Goal: Task Accomplishment & Management: Complete application form

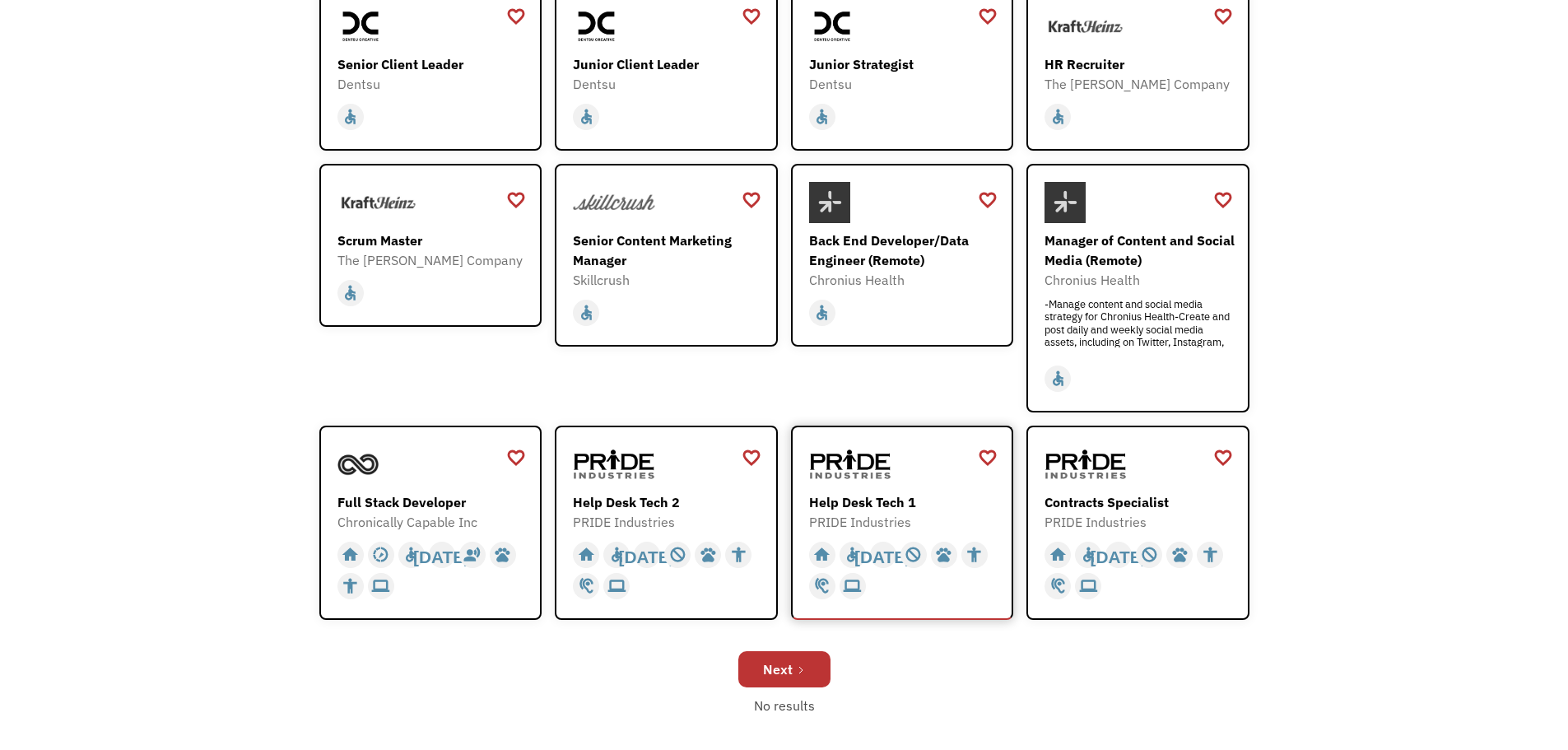
click at [945, 515] on div "PRIDE Industries" at bounding box center [905, 522] width 191 height 20
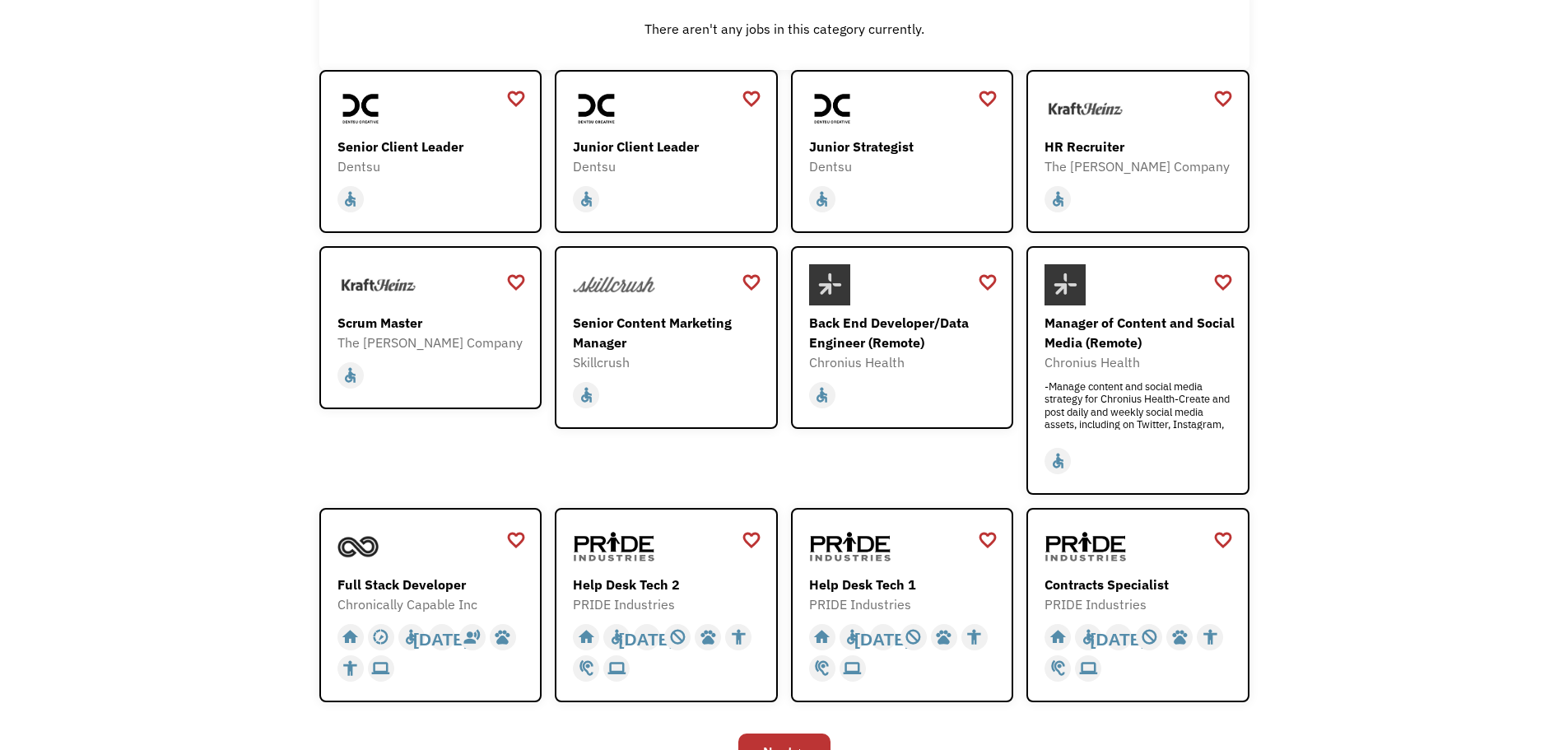
scroll to position [329, 0]
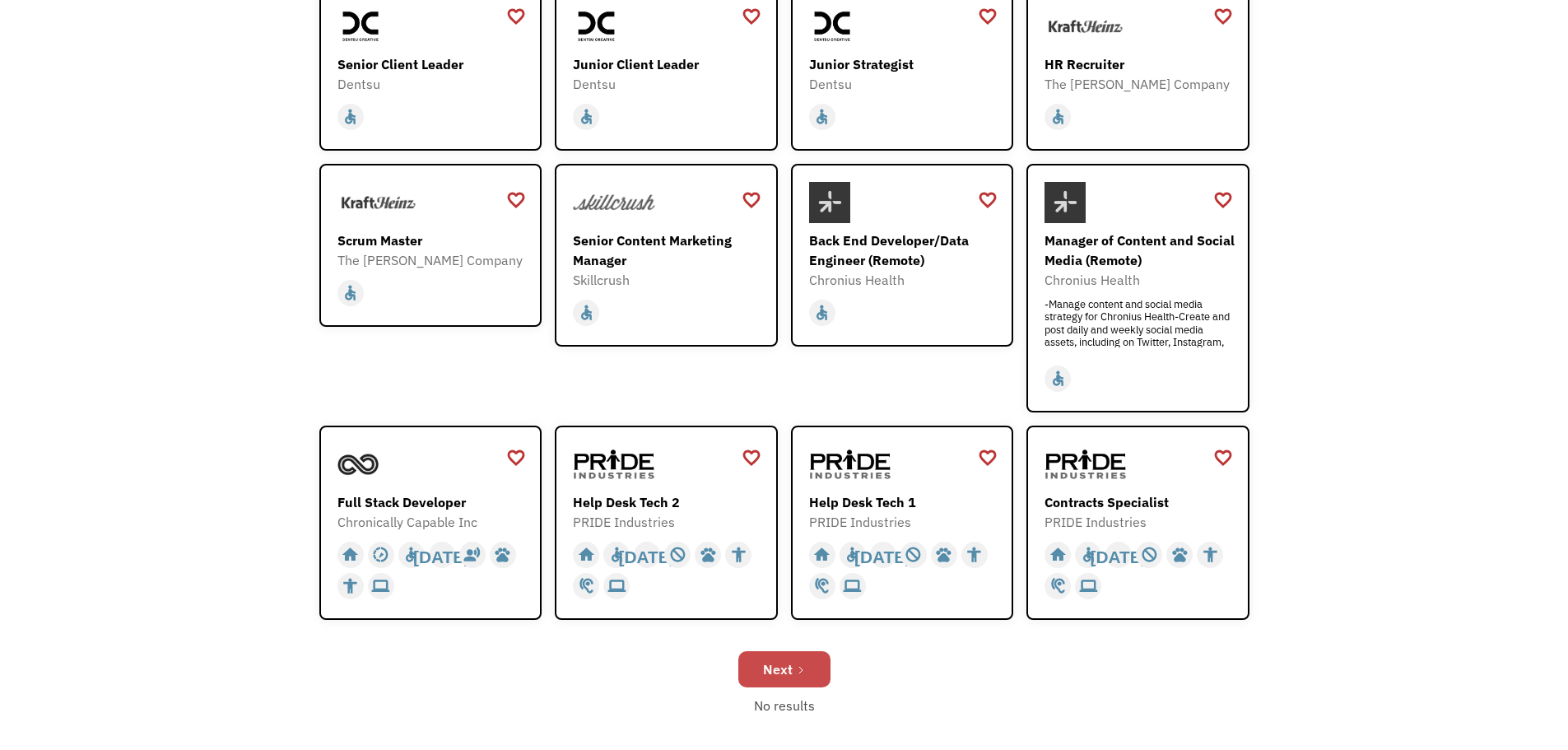
click at [775, 686] on link "Next" at bounding box center [785, 669] width 93 height 36
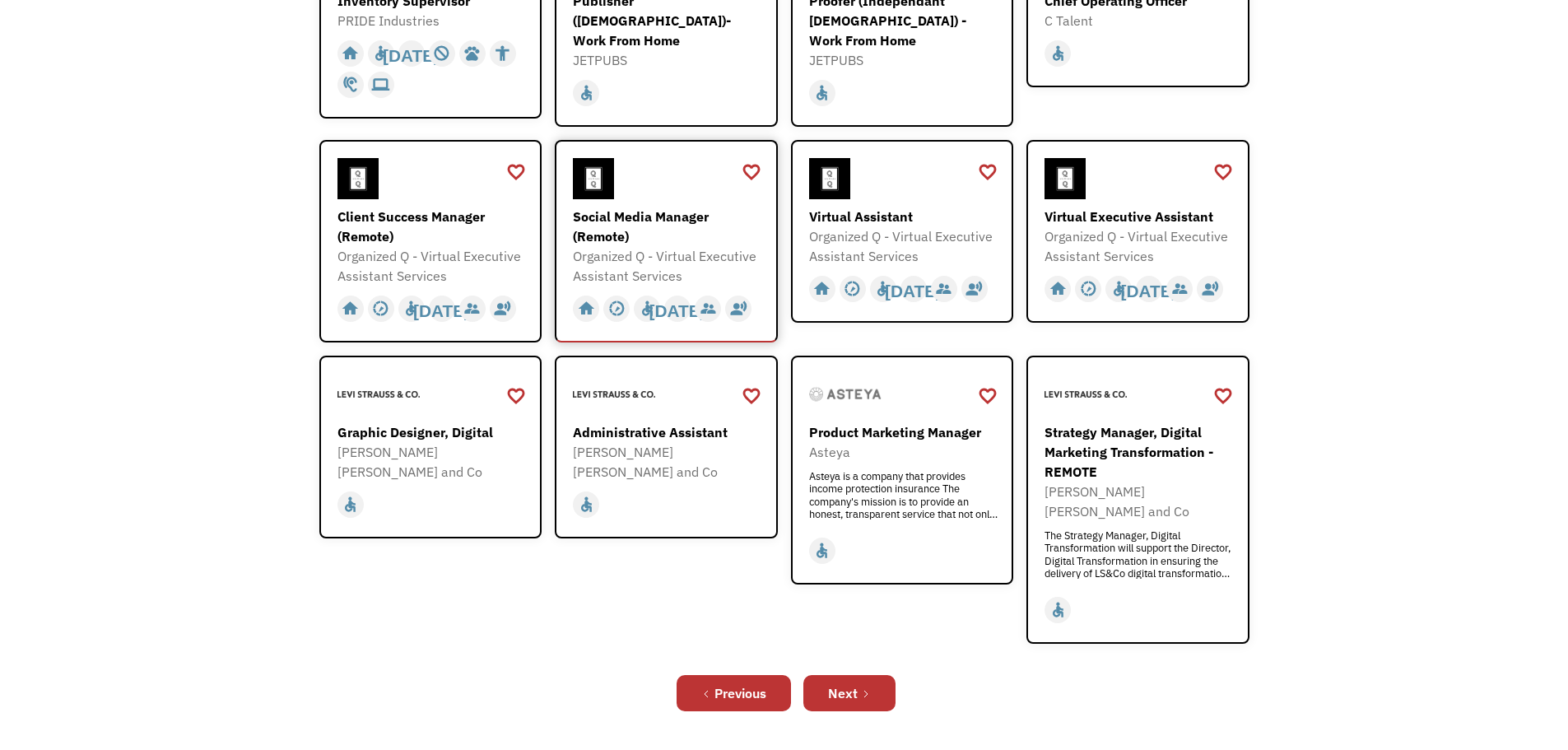
scroll to position [412, 0]
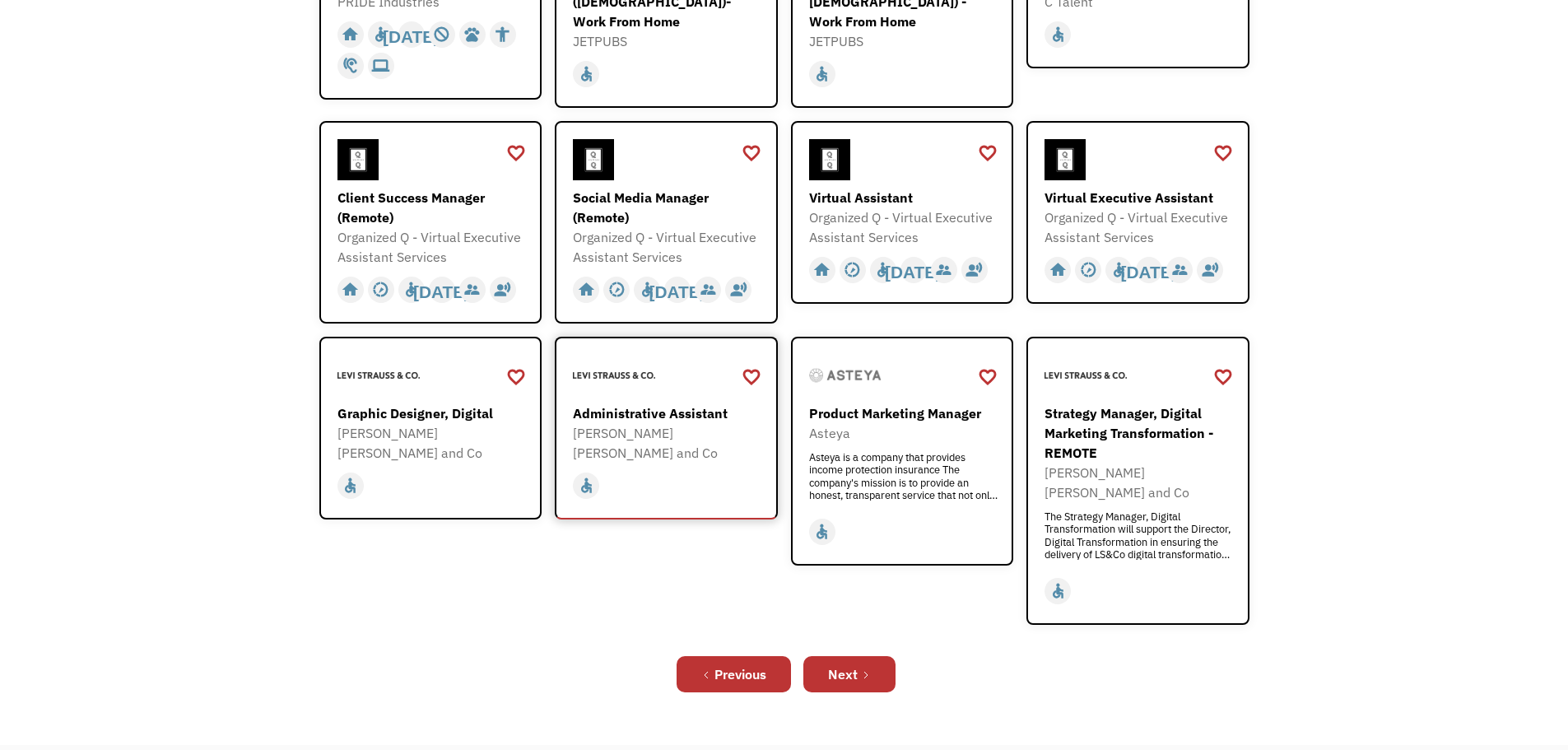
click at [674, 470] on div "home slow_motion_video accessible today not_interested supervisor_account recor…" at bounding box center [669, 486] width 191 height 32
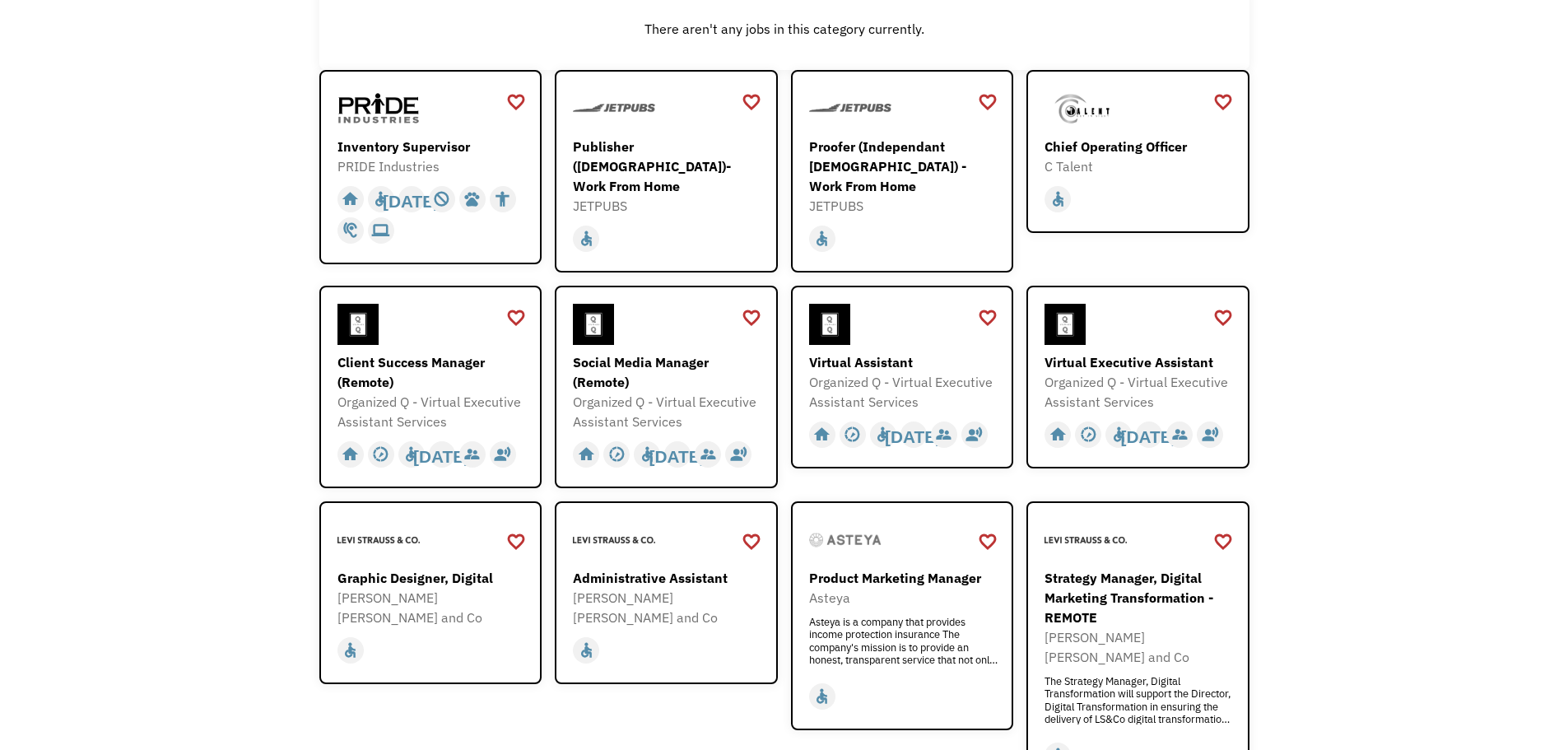
scroll to position [165, 0]
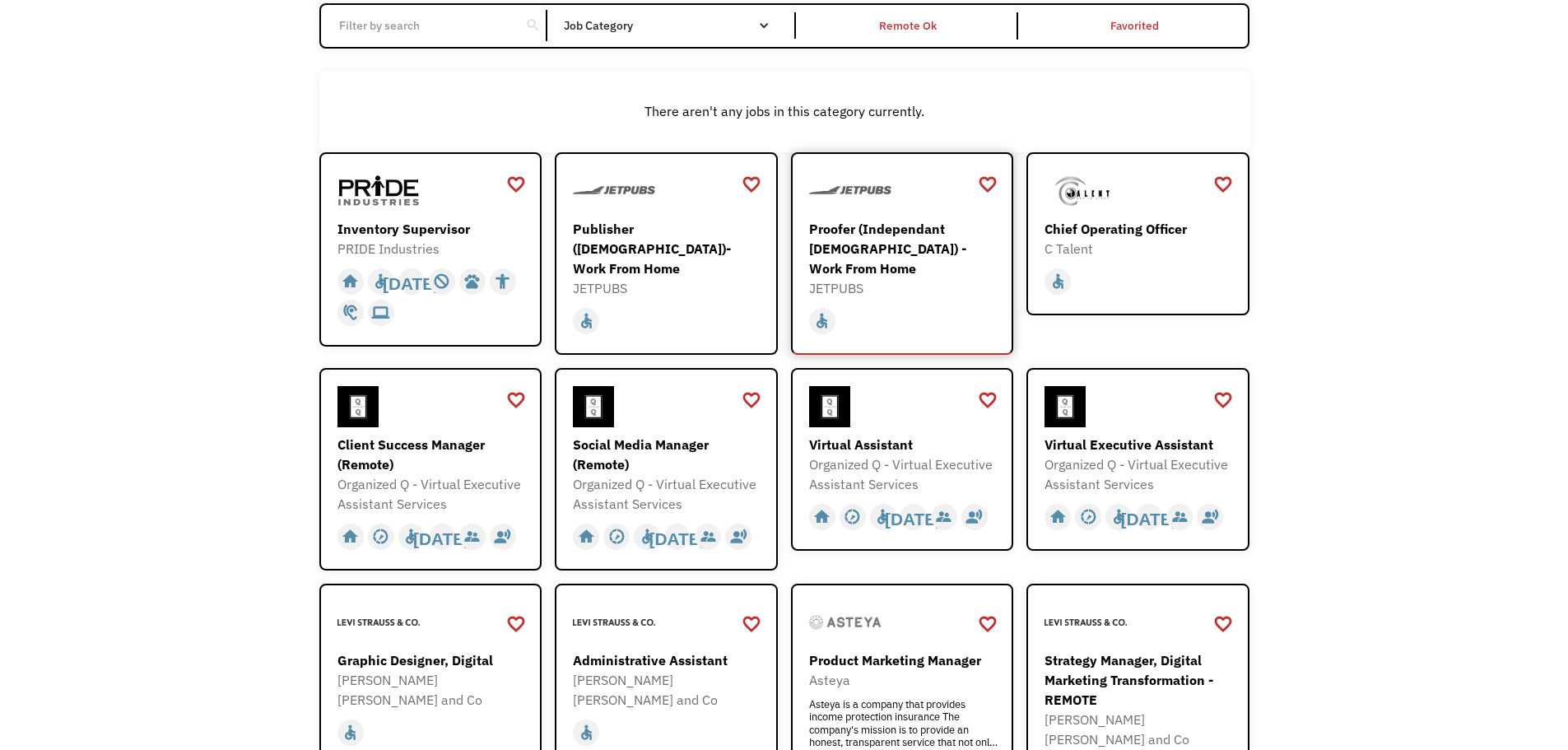
click at [901, 247] on div "Proofer (Independant Contractor) - Work From Home" at bounding box center [905, 248] width 191 height 59
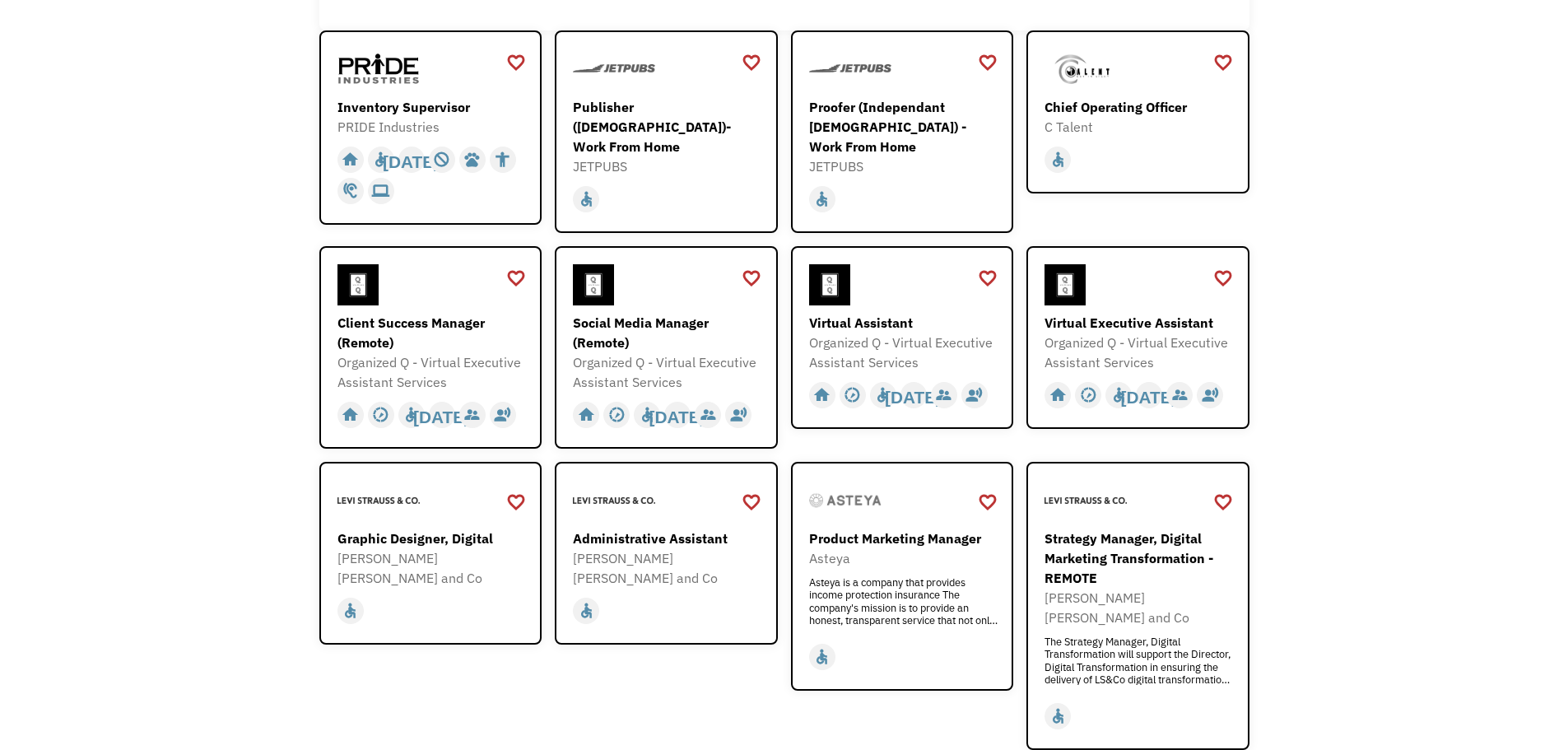
scroll to position [329, 0]
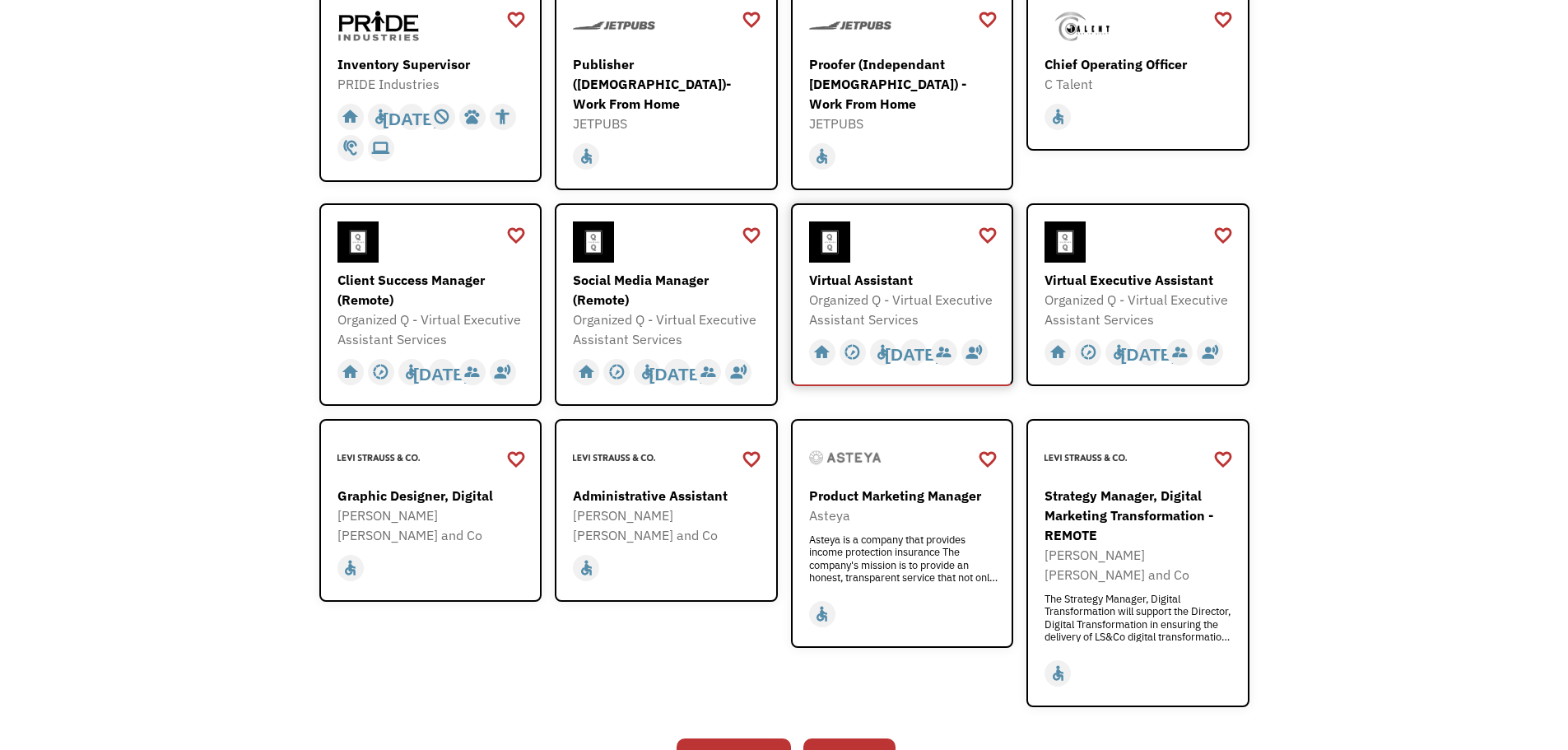
click at [958, 304] on div "Organized Q - Virtual Executive Assistant Services" at bounding box center [905, 309] width 191 height 39
click at [838, 747] on div "Next" at bounding box center [843, 757] width 30 height 20
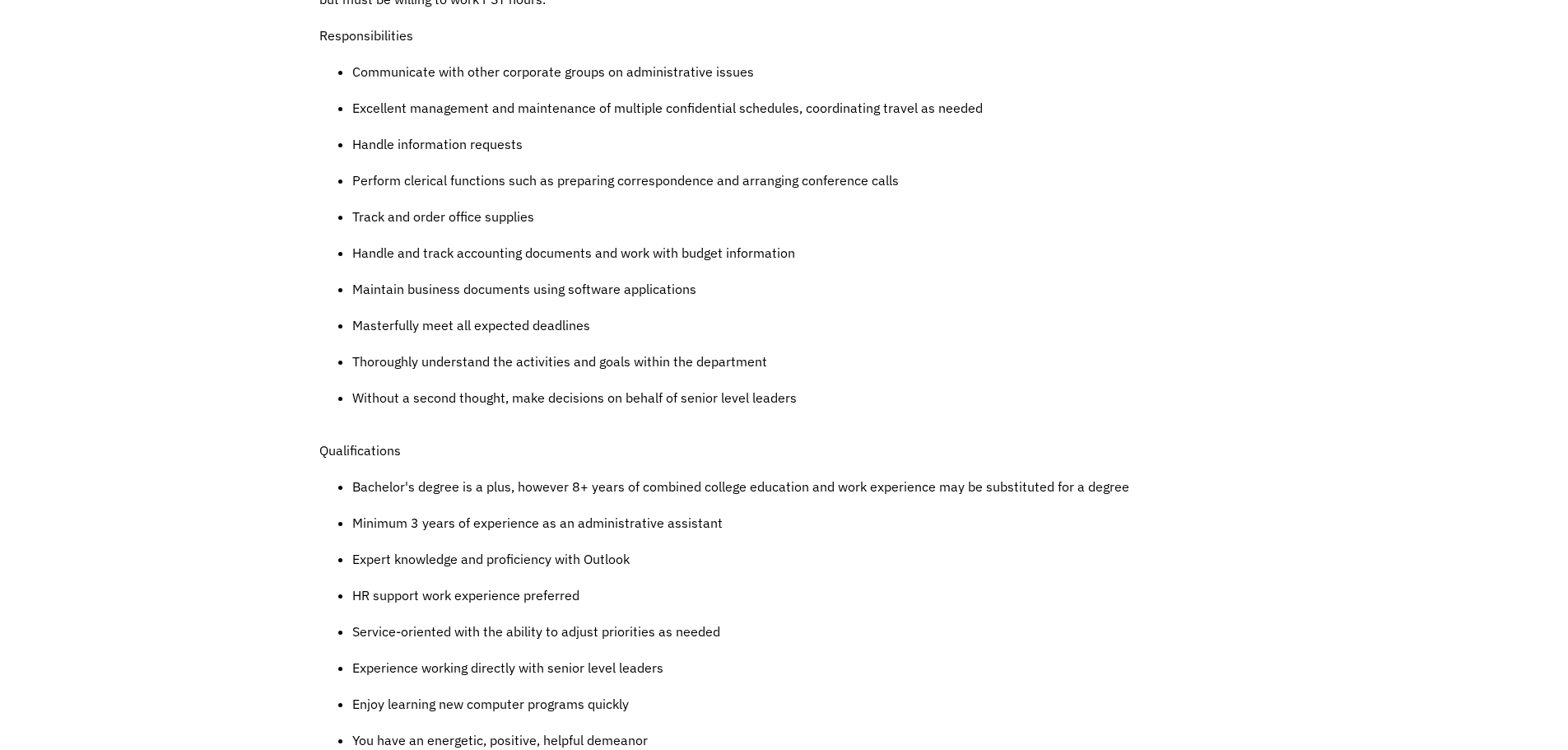
scroll to position [906, 0]
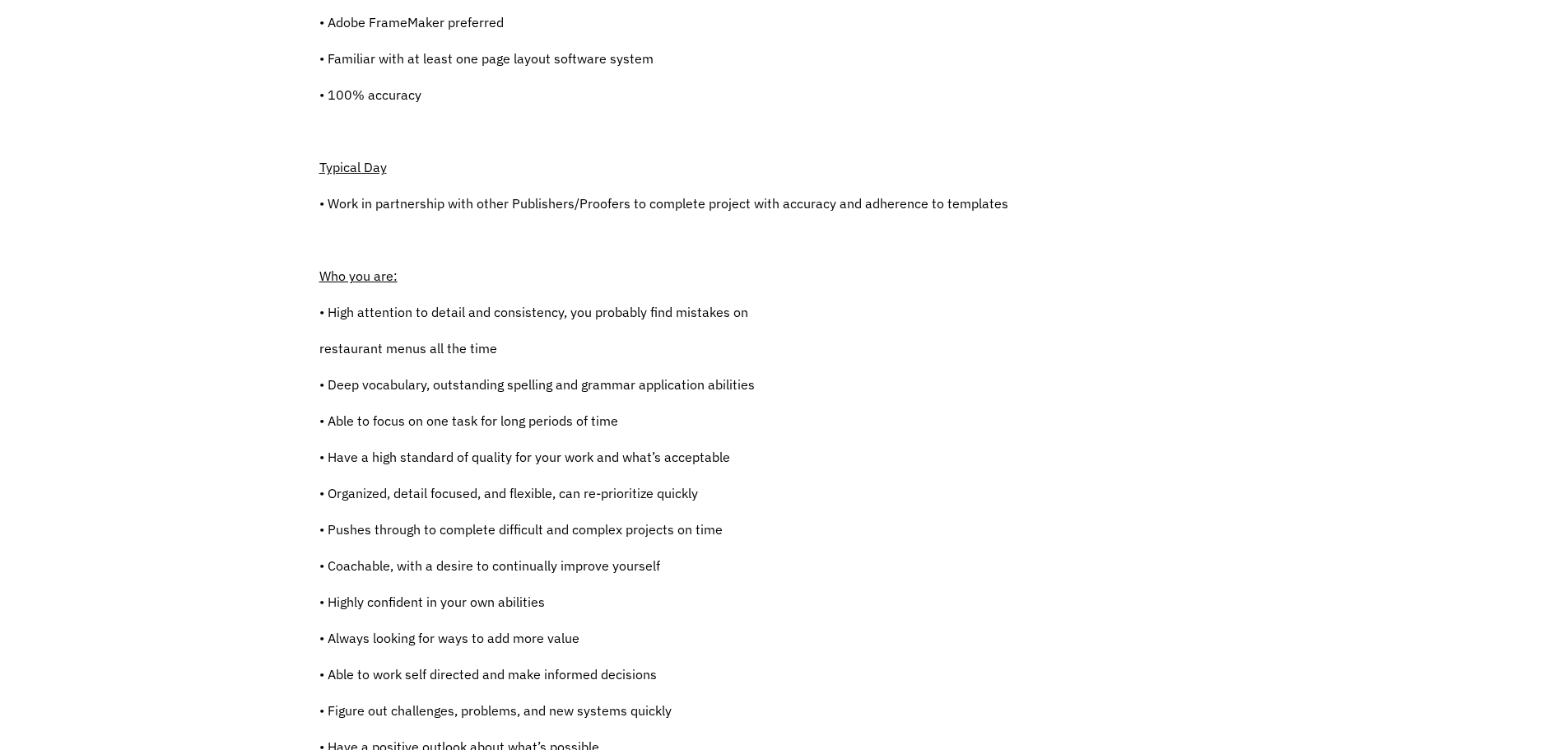
scroll to position [577, 0]
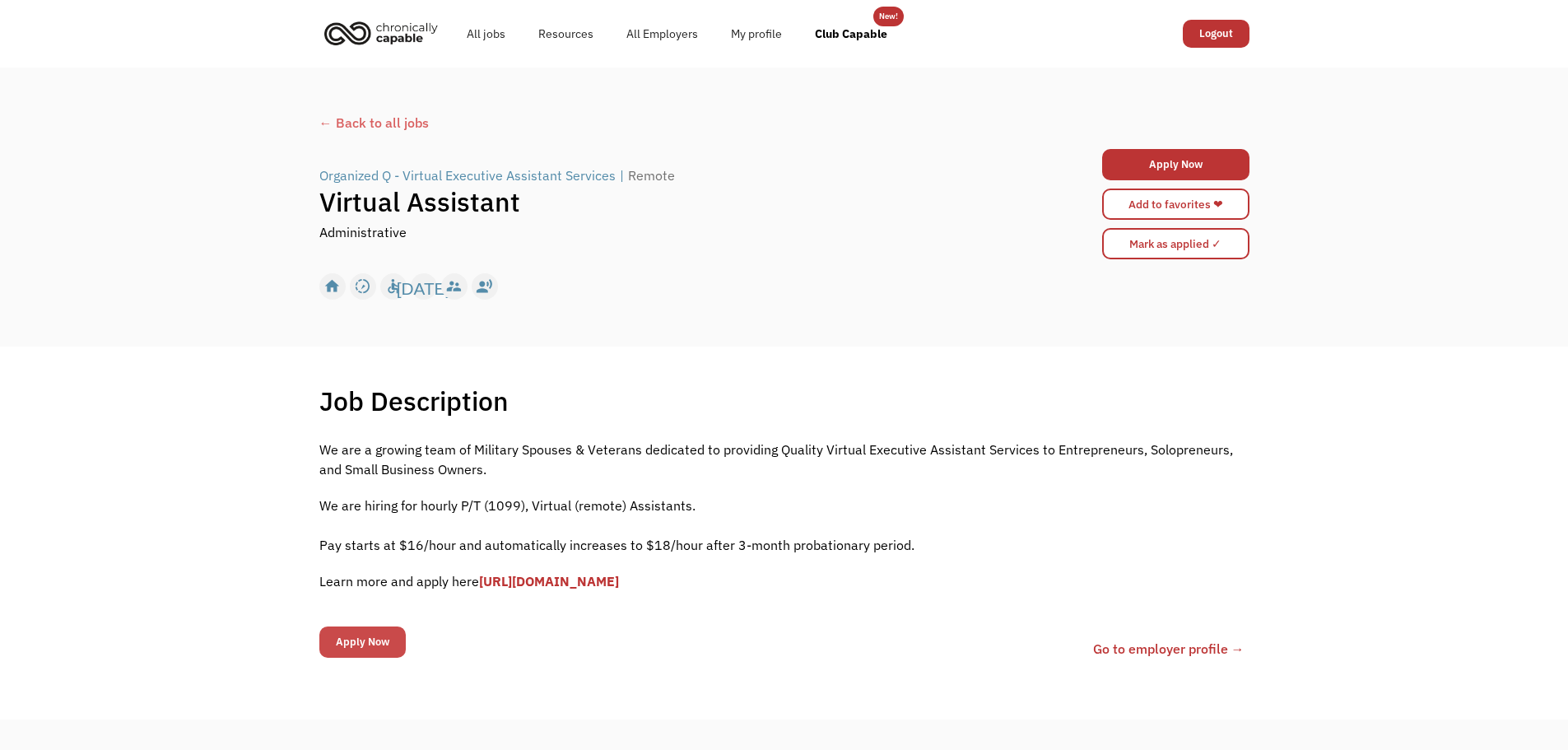
click at [359, 643] on input "Apply Now" at bounding box center [362, 643] width 87 height 32
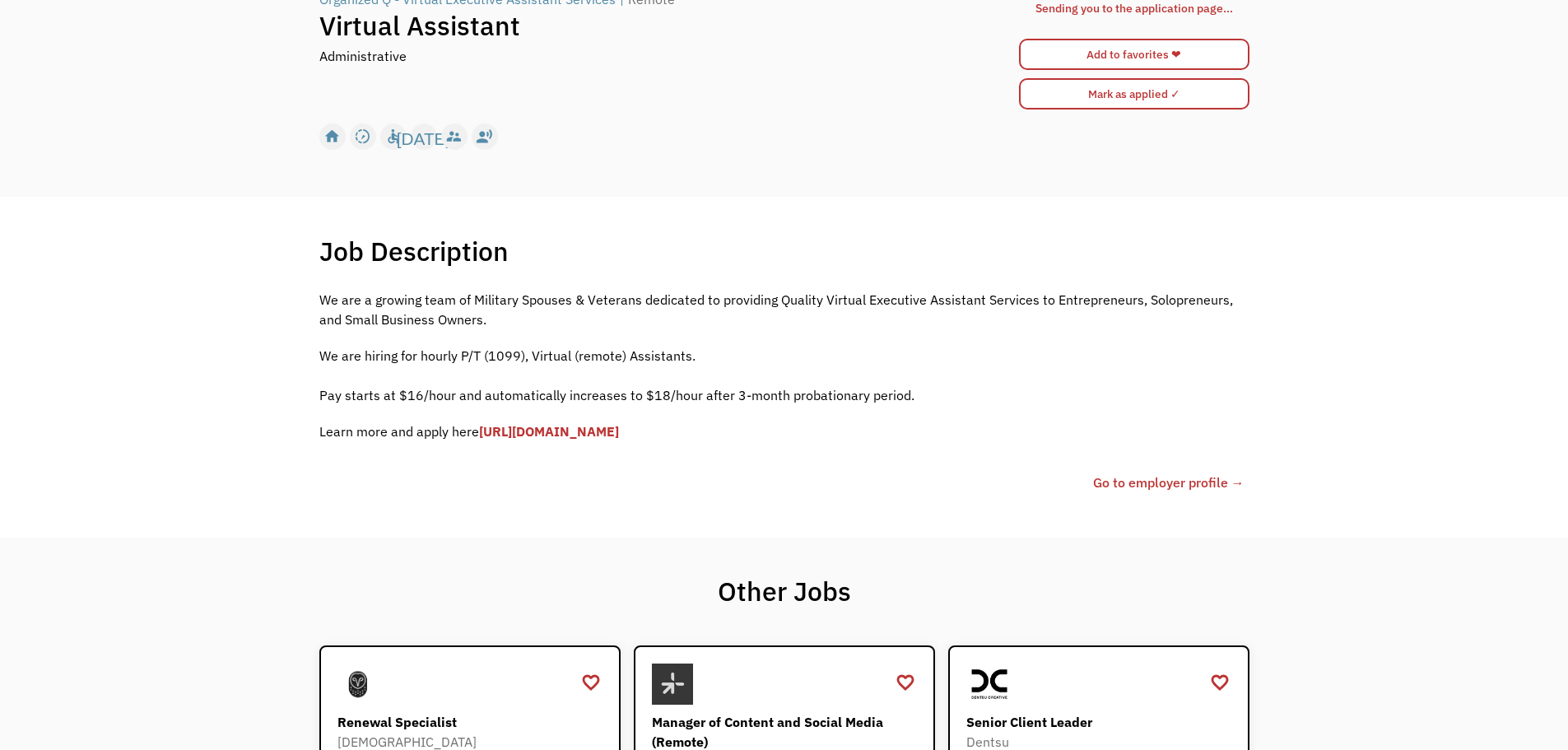
scroll to position [165, 0]
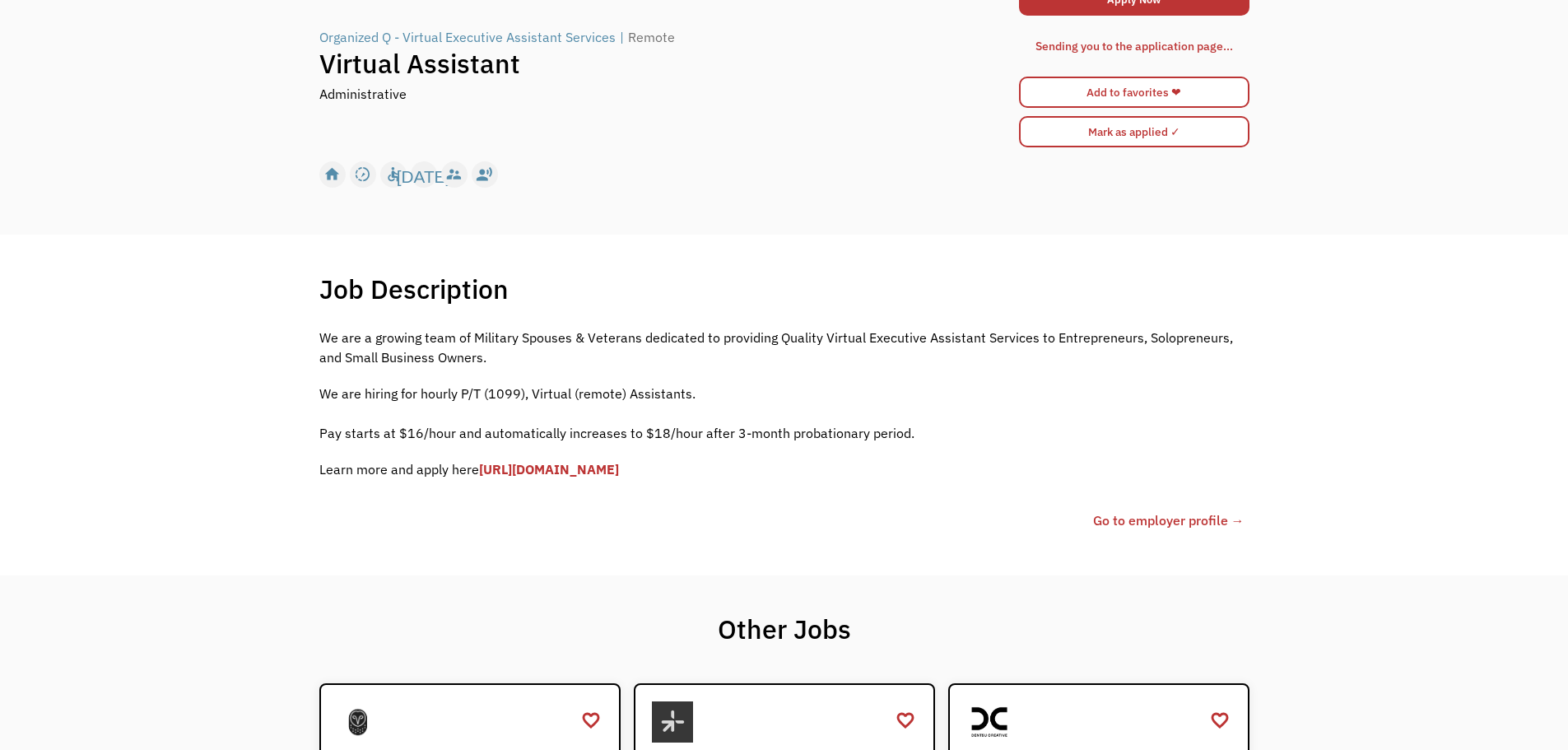
click at [619, 472] on link "[URL][DOMAIN_NAME]" at bounding box center [549, 469] width 140 height 17
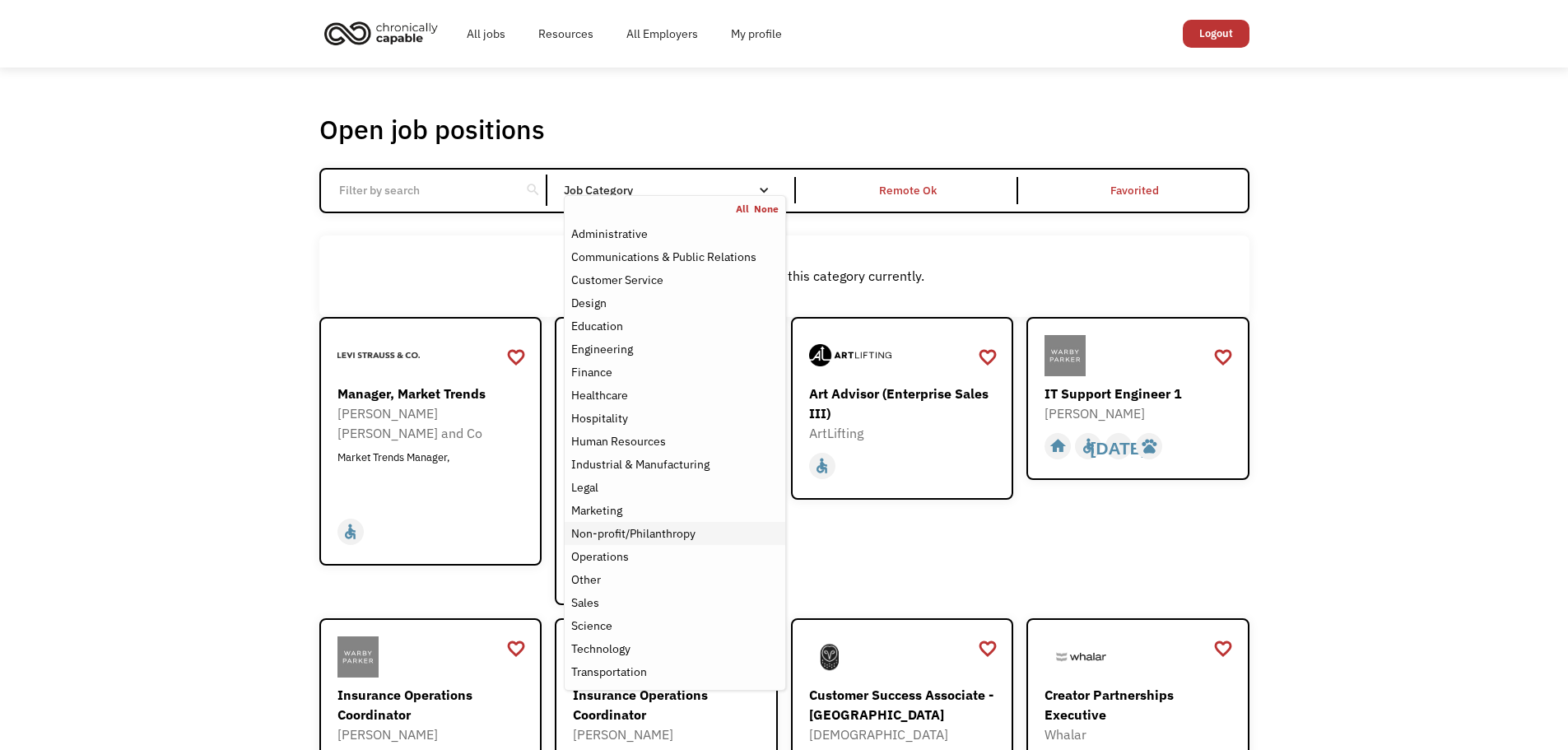
click at [671, 535] on div "Non-profit/Philanthropy" at bounding box center [633, 534] width 124 height 20
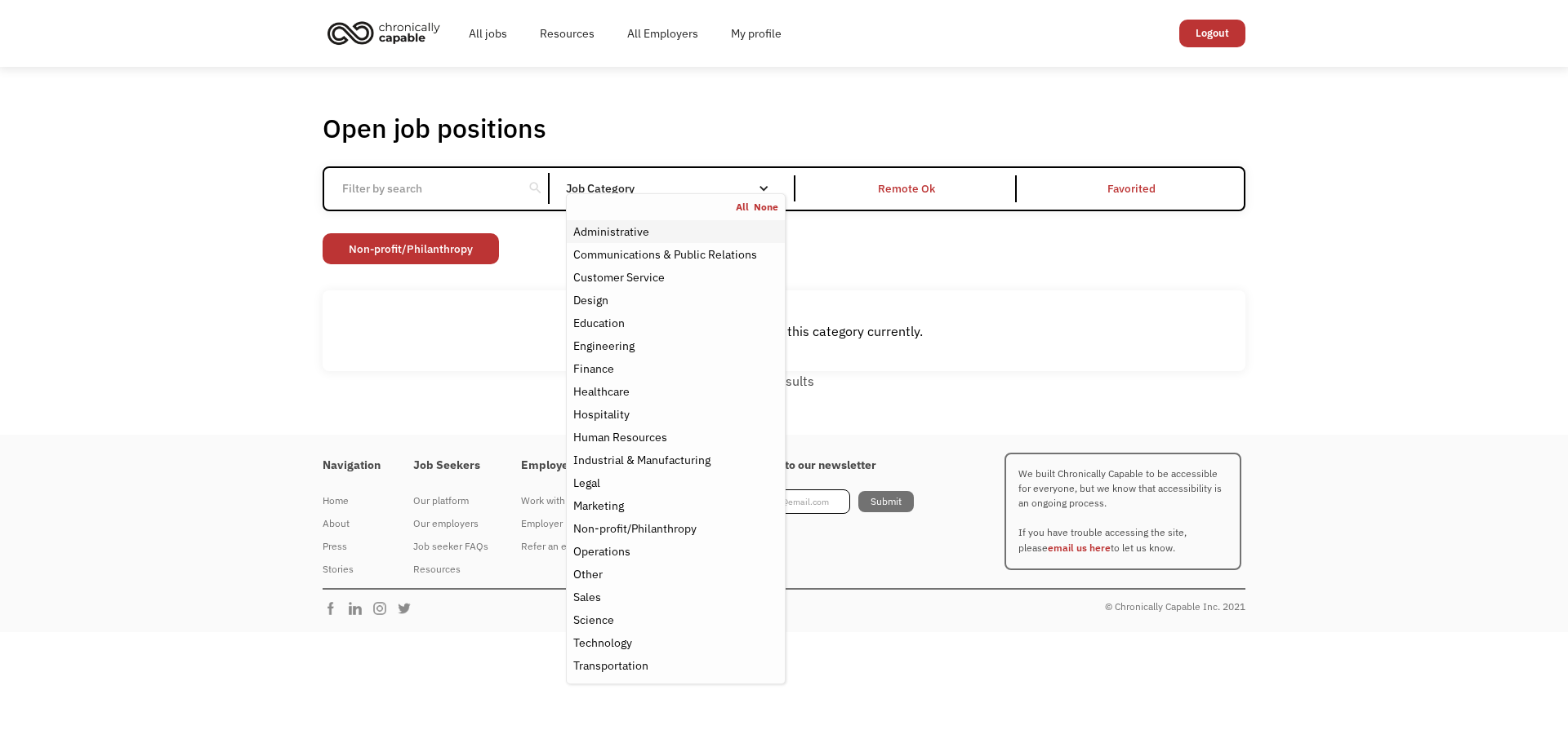
click at [615, 235] on div "Administrative" at bounding box center [612, 231] width 76 height 20
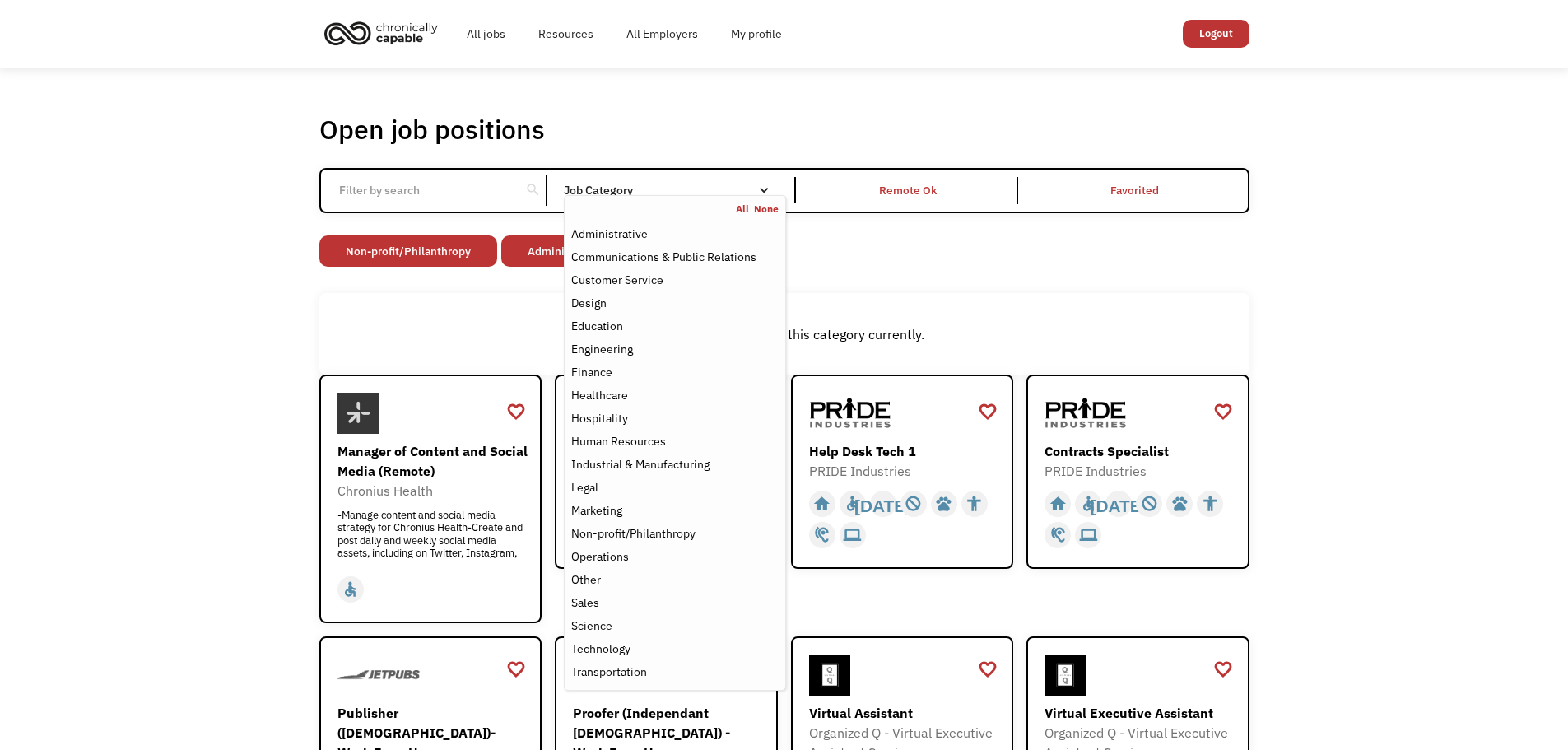
click at [679, 651] on div "Technology" at bounding box center [675, 649] width 207 height 20
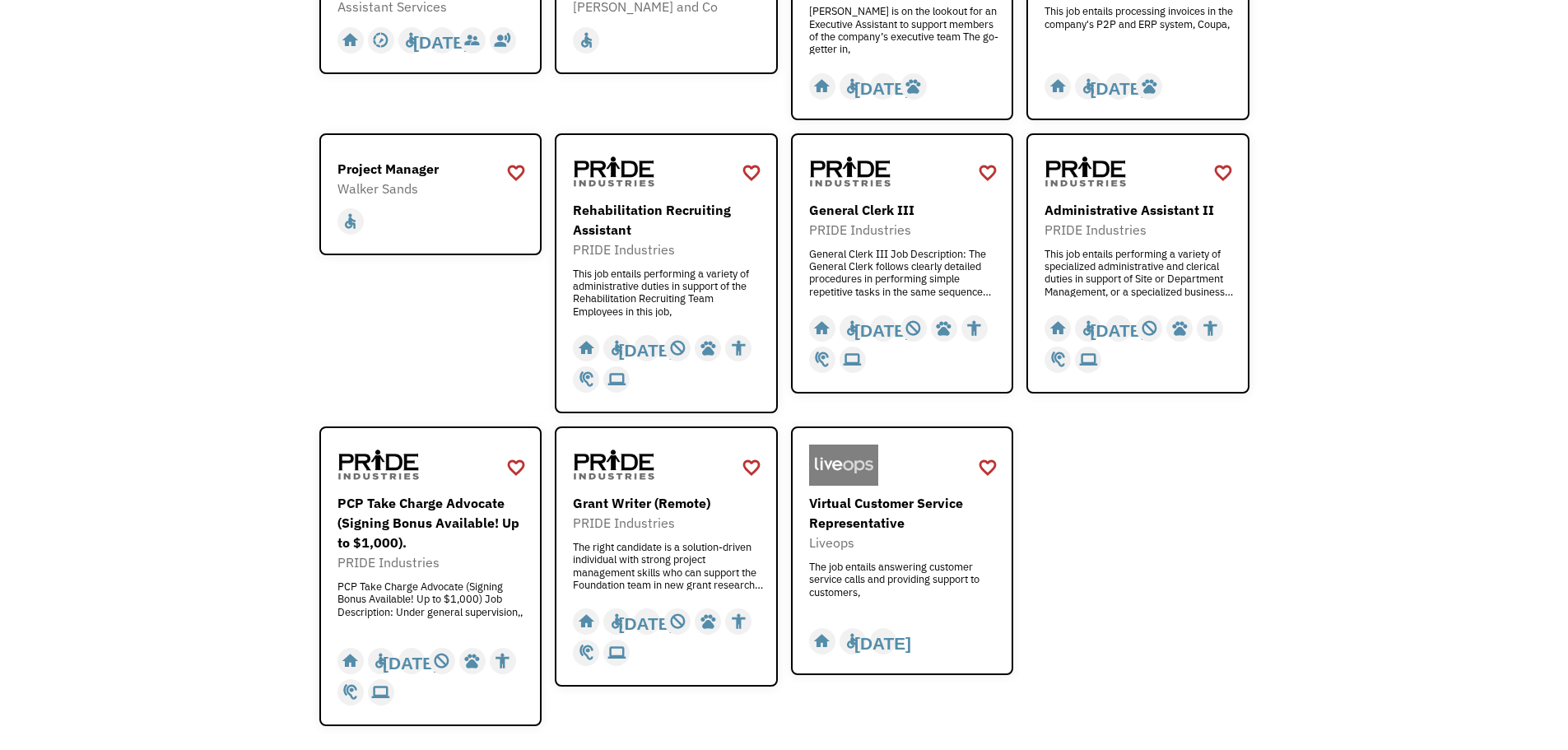
scroll to position [989, 0]
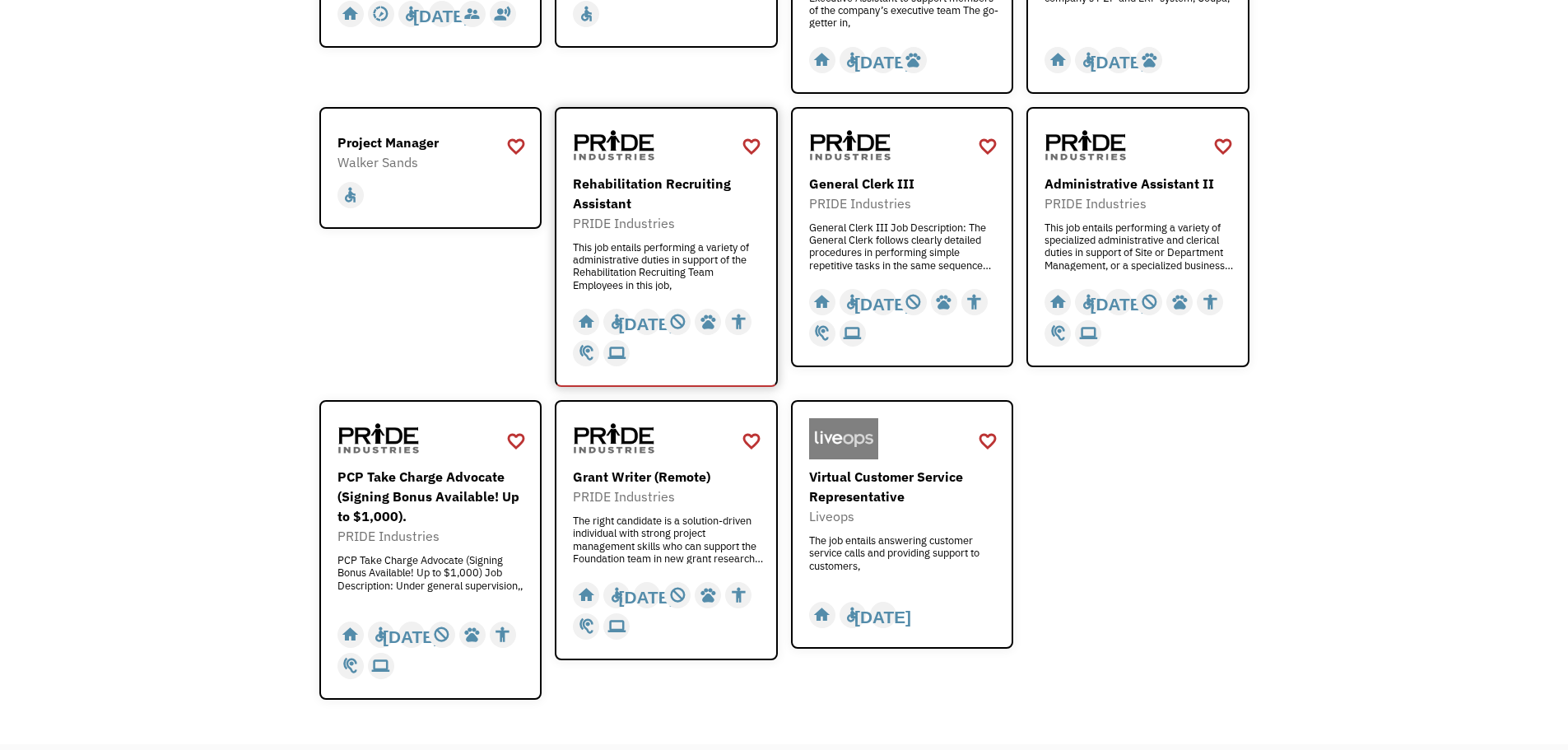
click at [719, 213] on div "PRIDE Industries" at bounding box center [669, 223] width 191 height 20
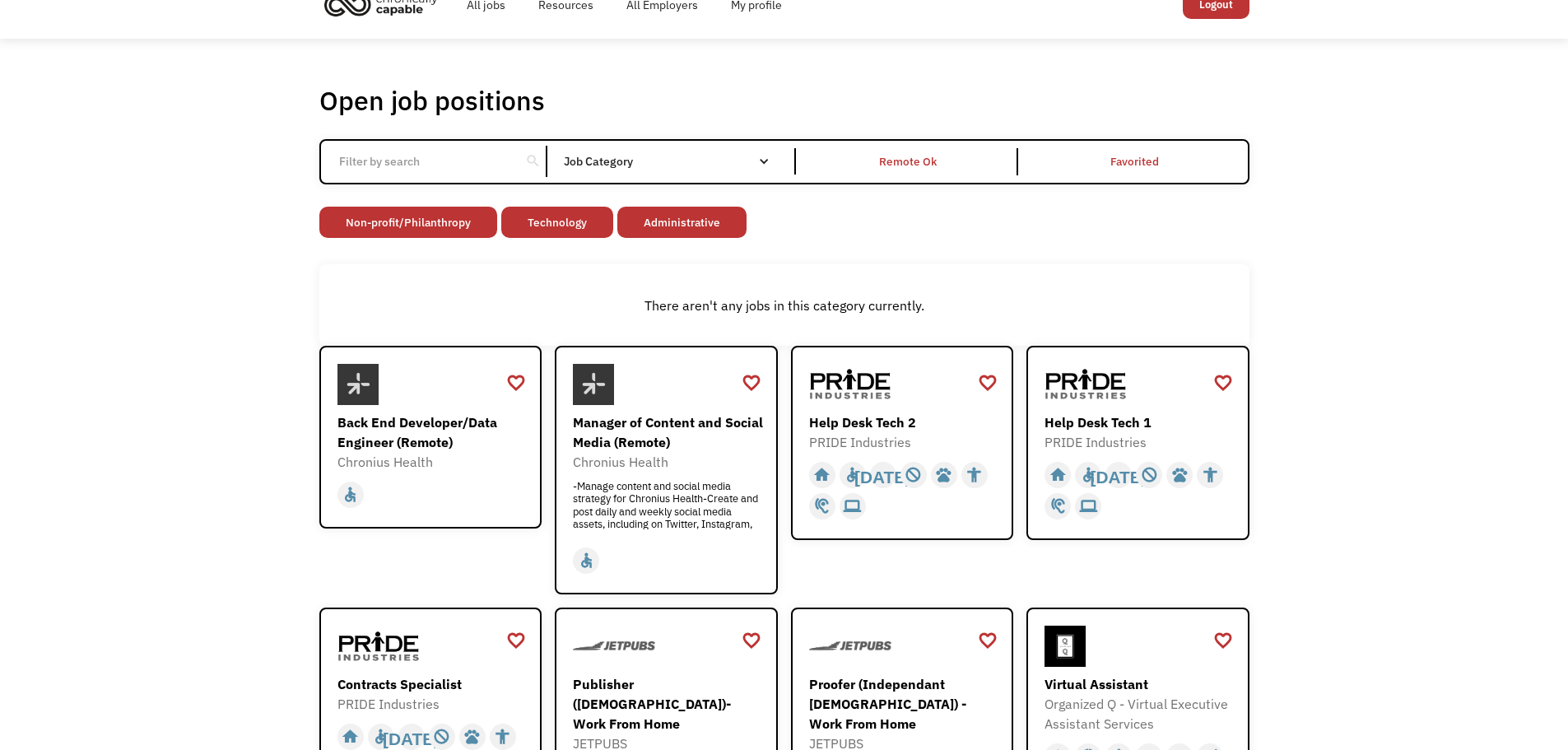
scroll to position [0, 0]
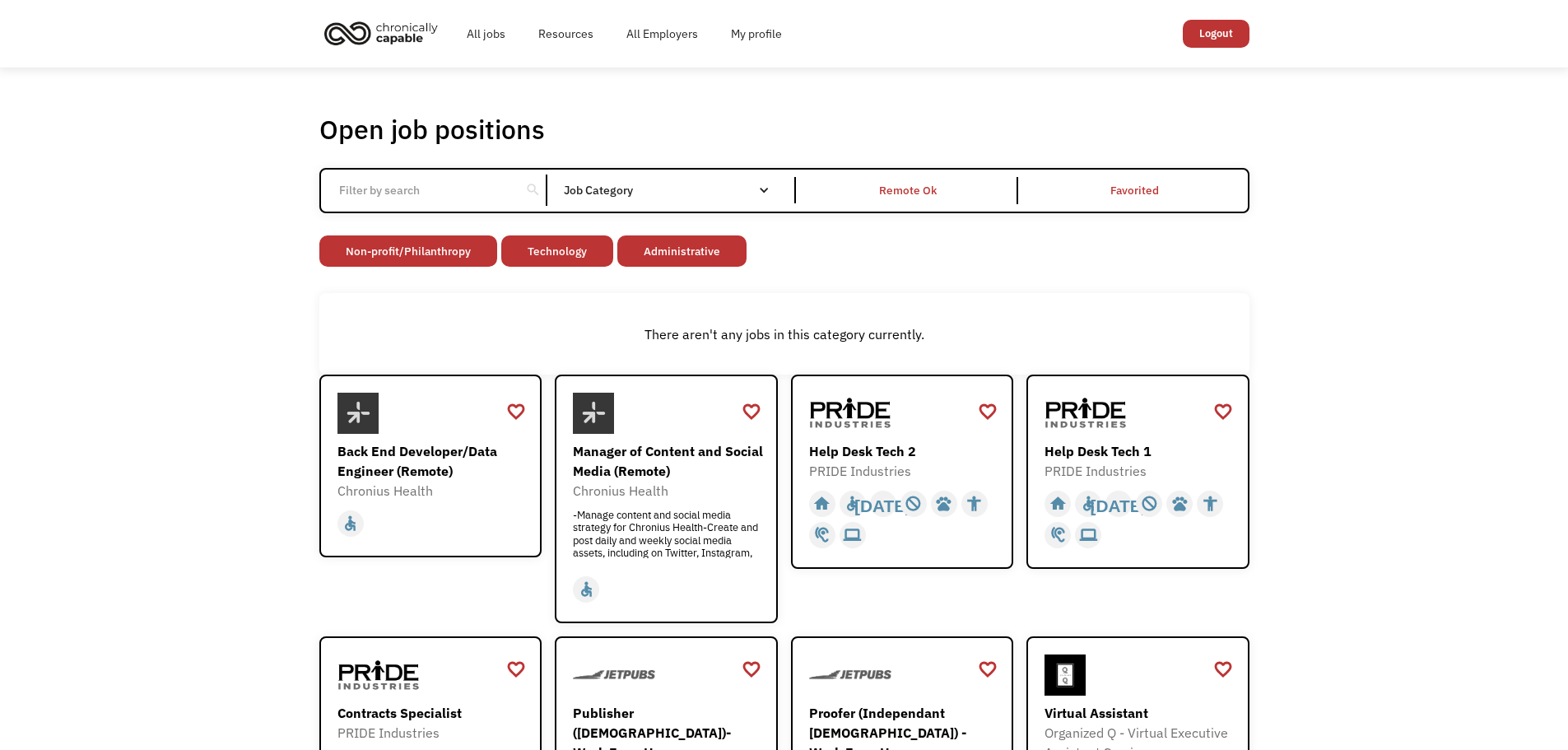
click at [1216, 37] on link "Logout" at bounding box center [1216, 34] width 67 height 28
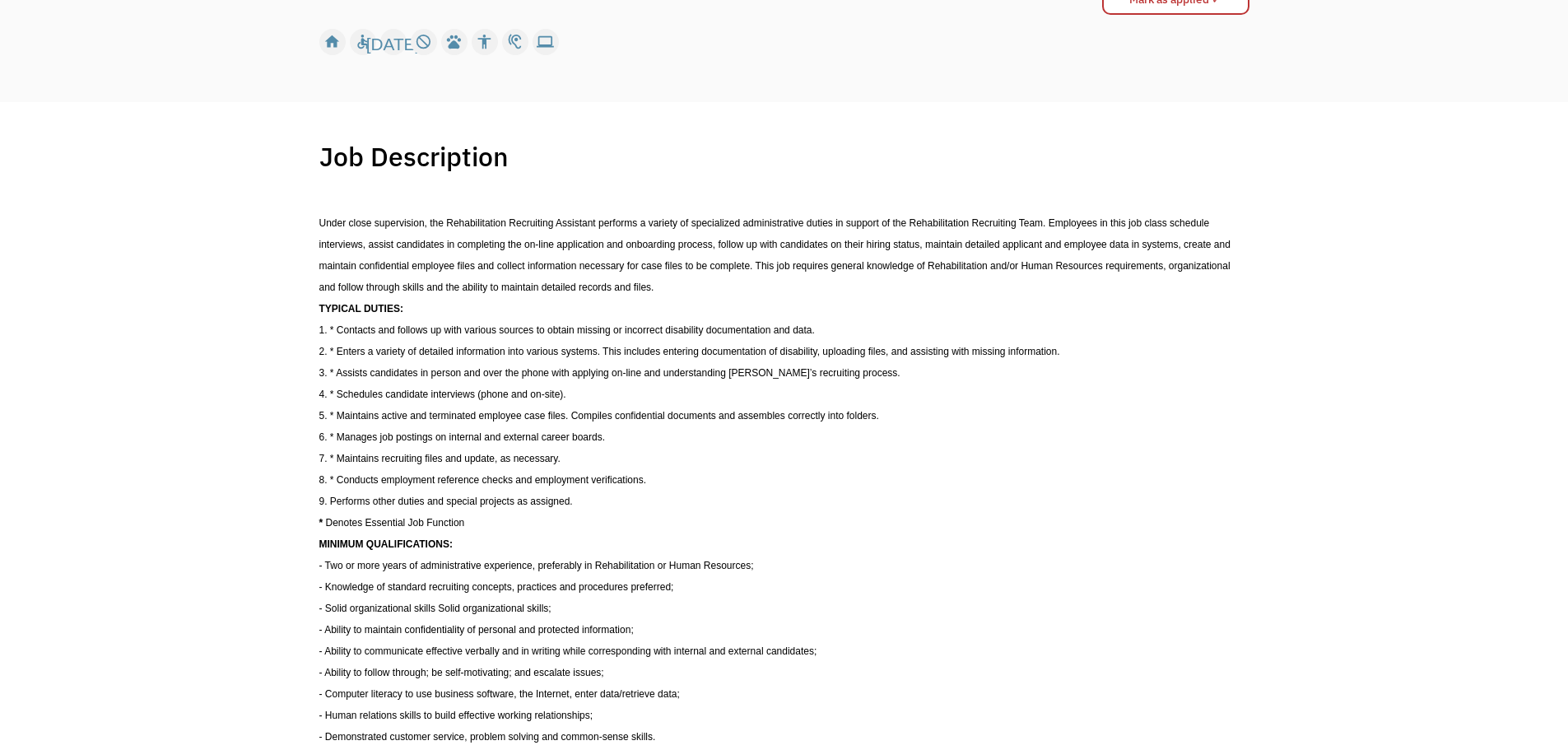
scroll to position [247, 0]
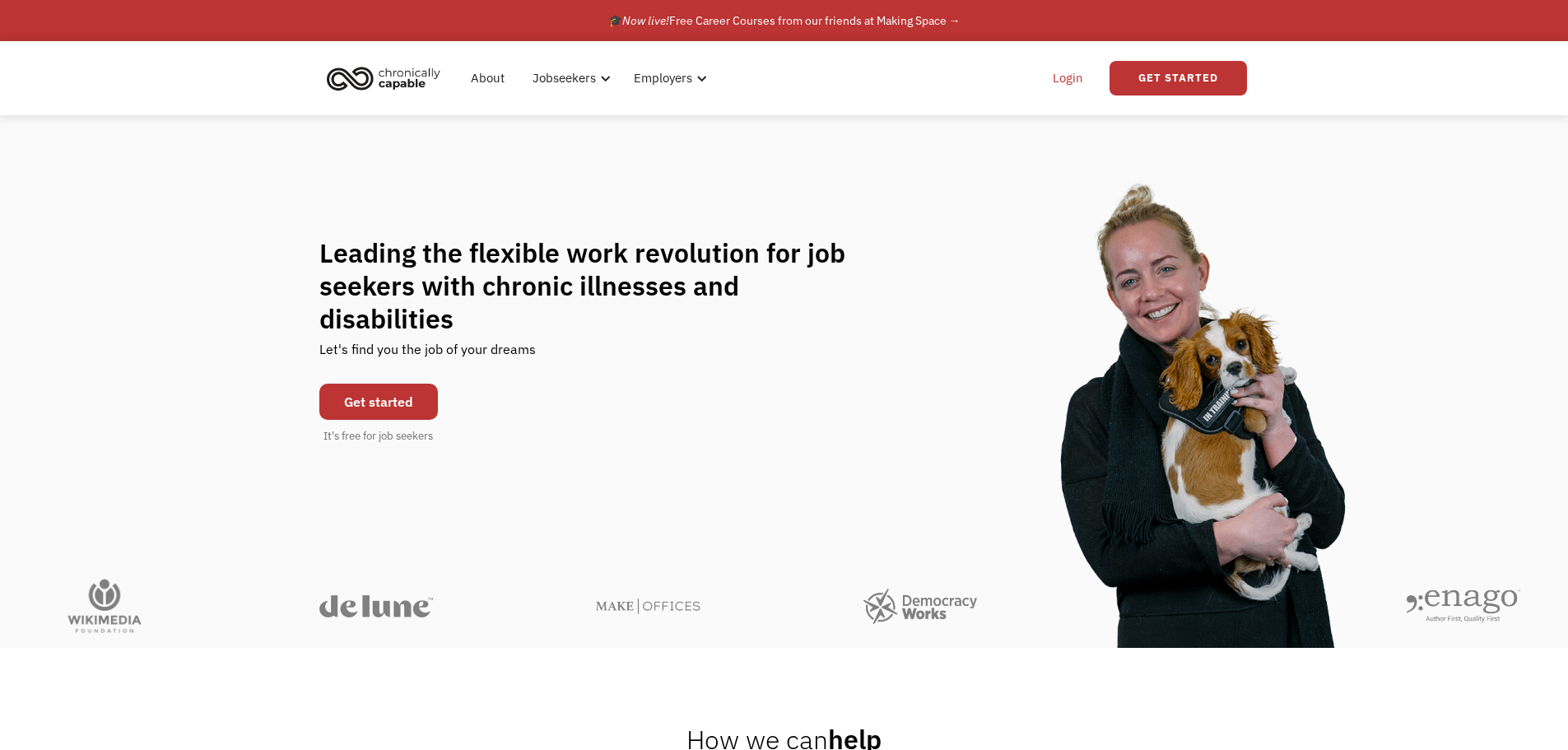
click at [1063, 75] on link "Login" at bounding box center [1068, 78] width 50 height 52
